Goal: Check status: Check status

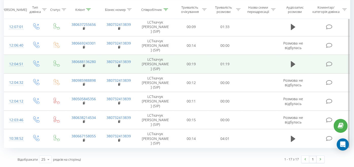
scroll to position [321, 0]
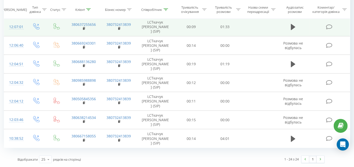
scroll to position [343, 0]
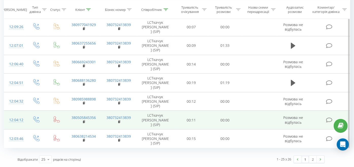
scroll to position [507, 0]
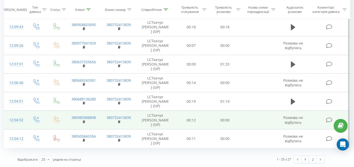
scroll to position [507, 0]
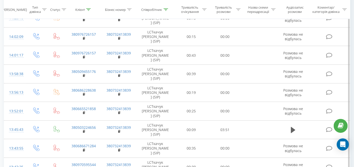
scroll to position [85, 0]
